Goal: Task Accomplishment & Management: Manage account settings

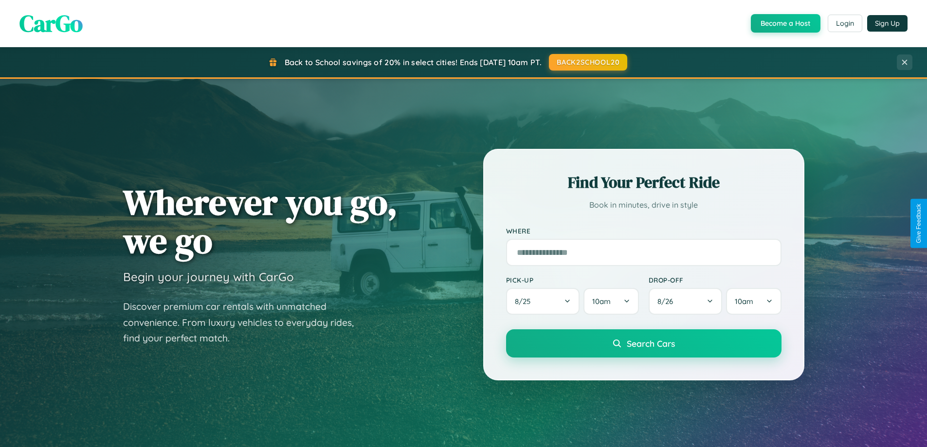
scroll to position [670, 0]
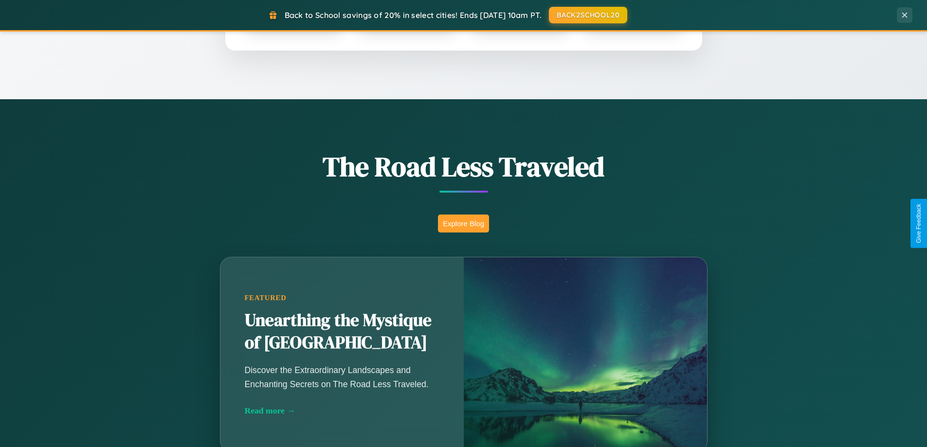
click at [463, 223] on button "Explore Blog" at bounding box center [463, 224] width 51 height 18
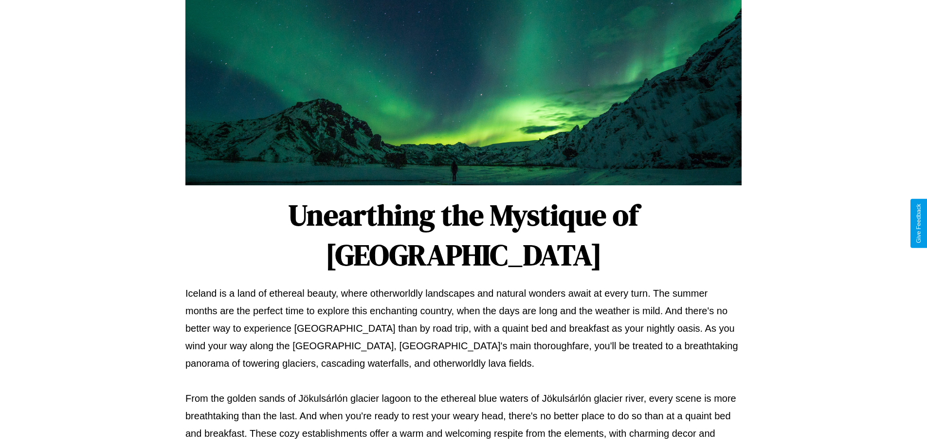
scroll to position [315, 0]
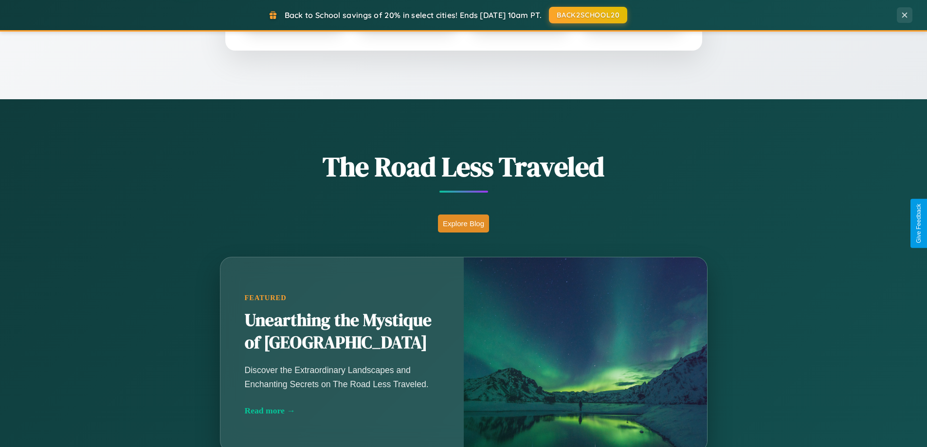
scroll to position [420, 0]
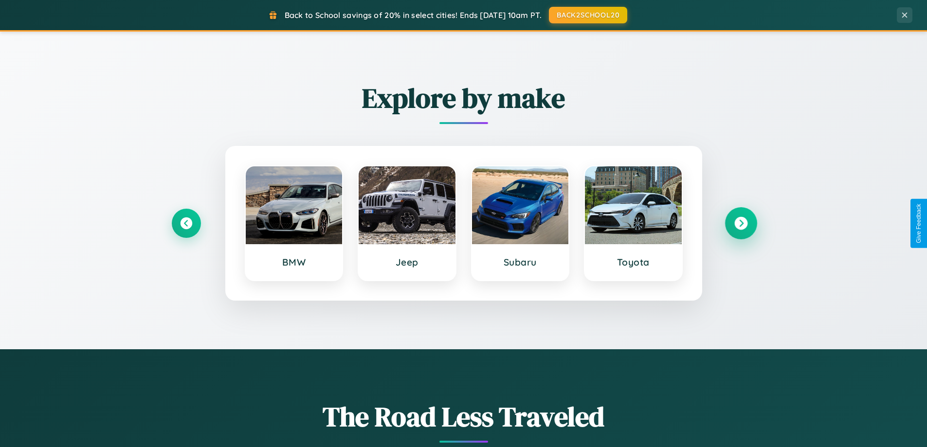
click at [741, 223] on icon at bounding box center [741, 223] width 13 height 13
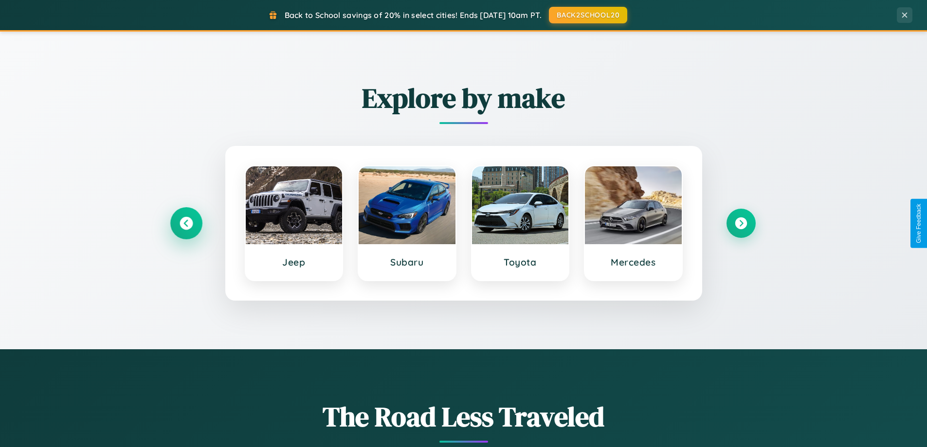
click at [186, 223] on icon at bounding box center [186, 223] width 13 height 13
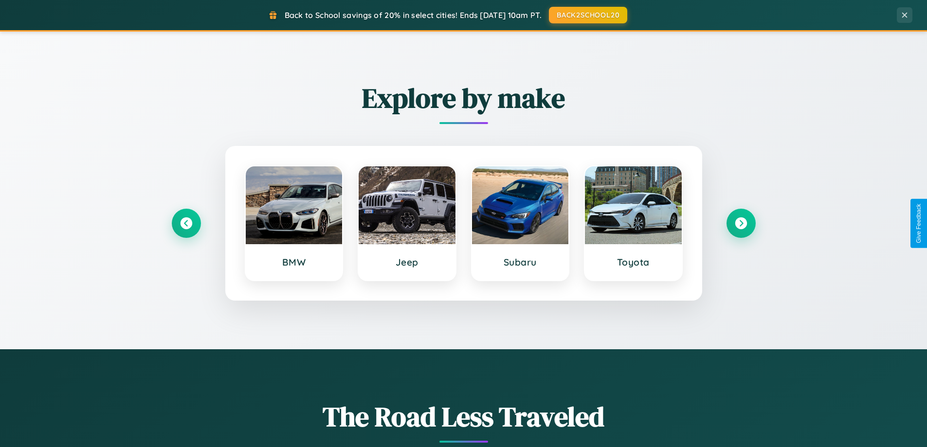
scroll to position [0, 0]
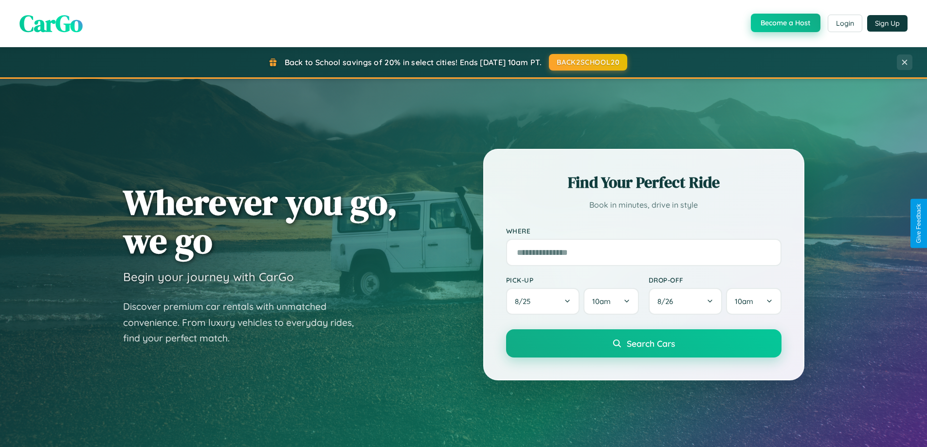
click at [785, 23] on button "Become a Host" at bounding box center [786, 23] width 70 height 18
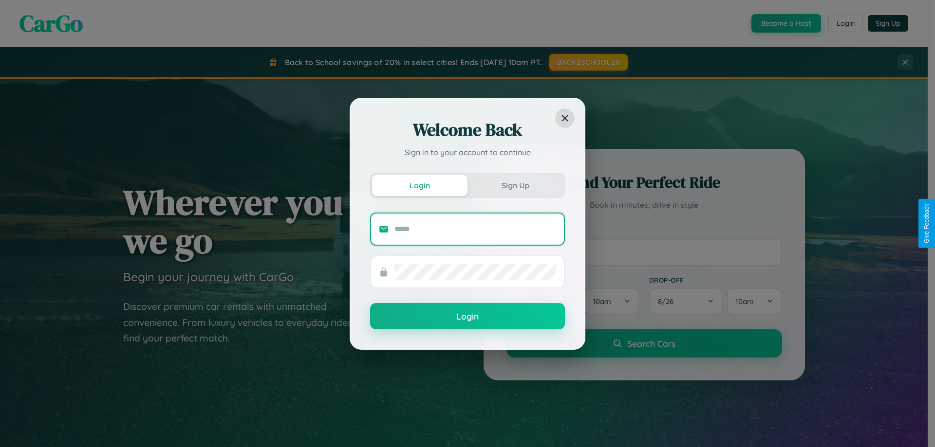
click at [475, 229] on input "text" at bounding box center [475, 229] width 162 height 16
type input "**********"
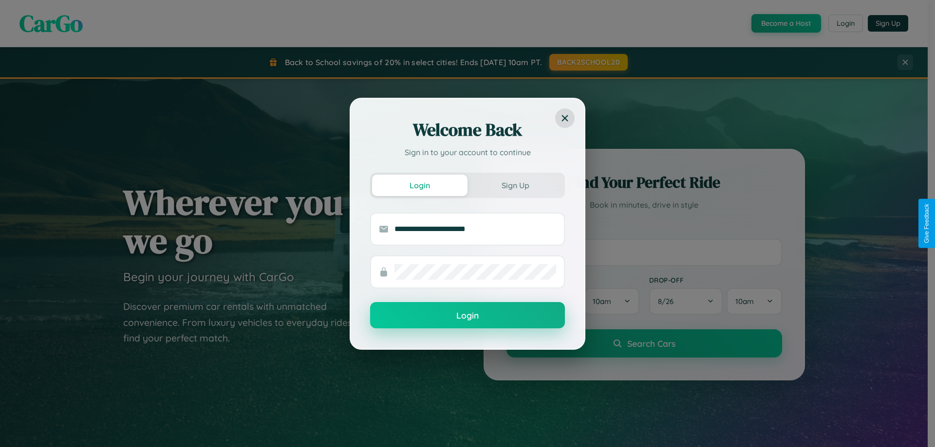
click at [467, 316] on button "Login" at bounding box center [467, 315] width 195 height 26
